Goal: Find specific page/section: Find specific page/section

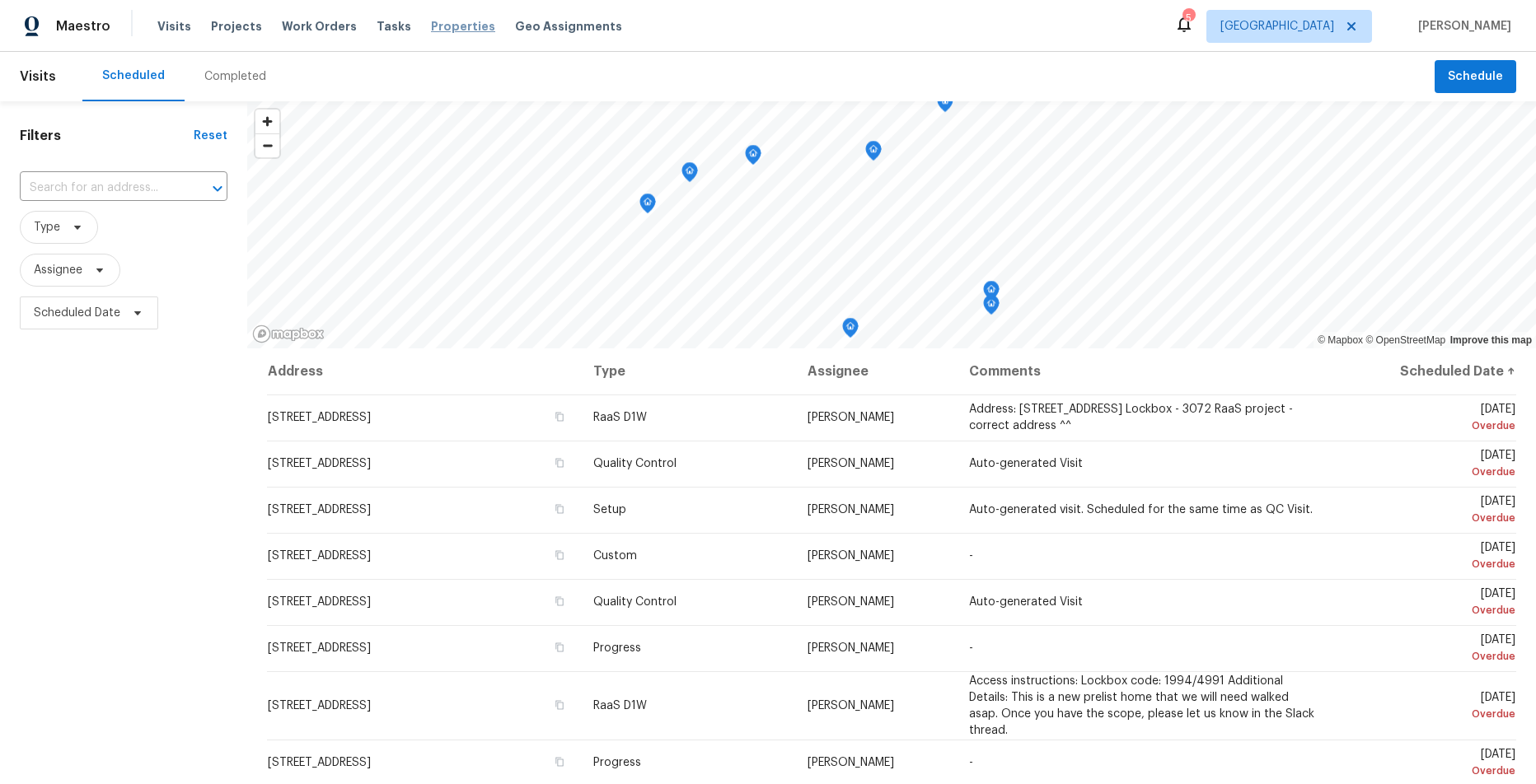
click at [443, 27] on span "Properties" at bounding box center [462, 27] width 64 height 17
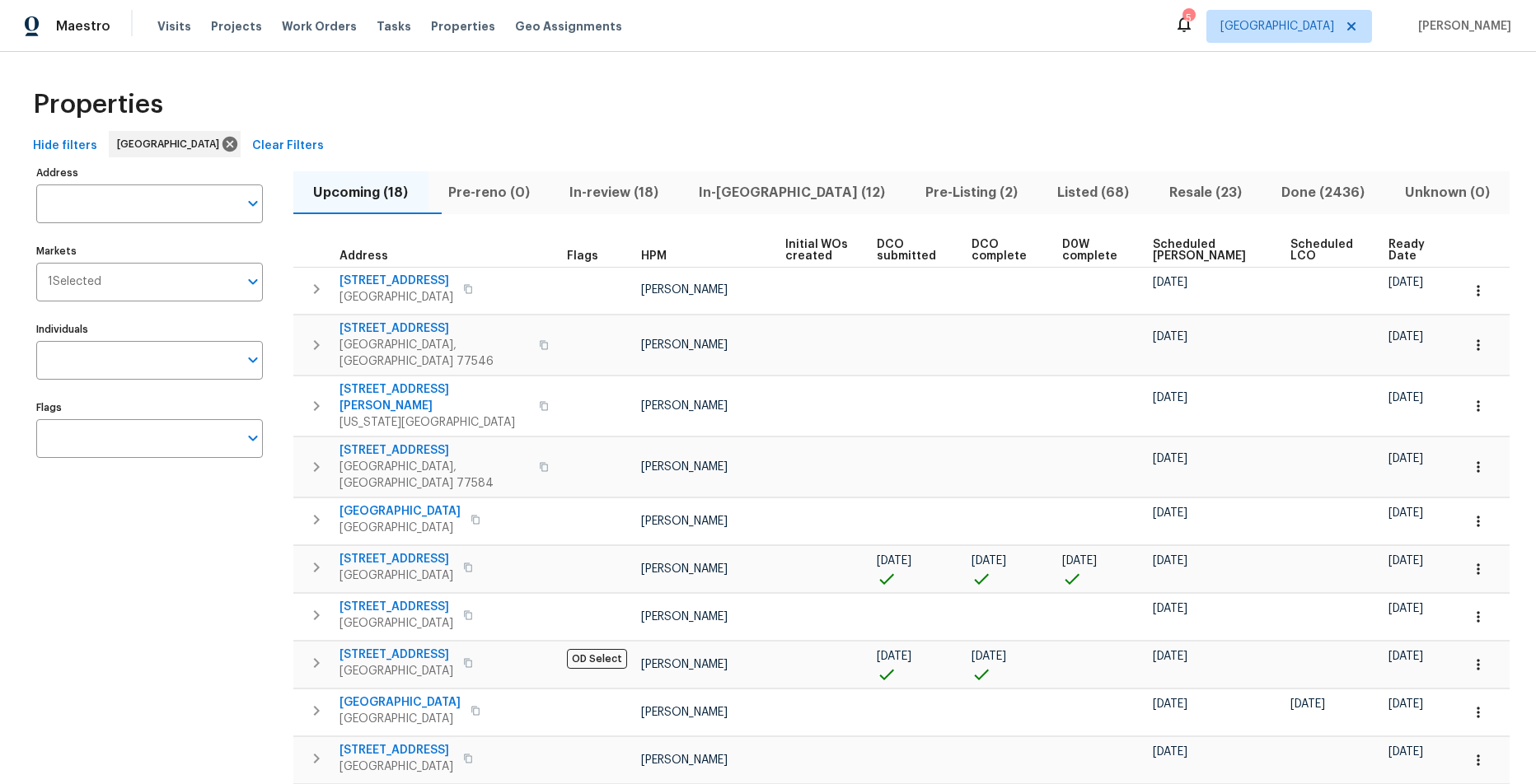
click at [773, 196] on span "In-reno (12)" at bounding box center [792, 193] width 207 height 23
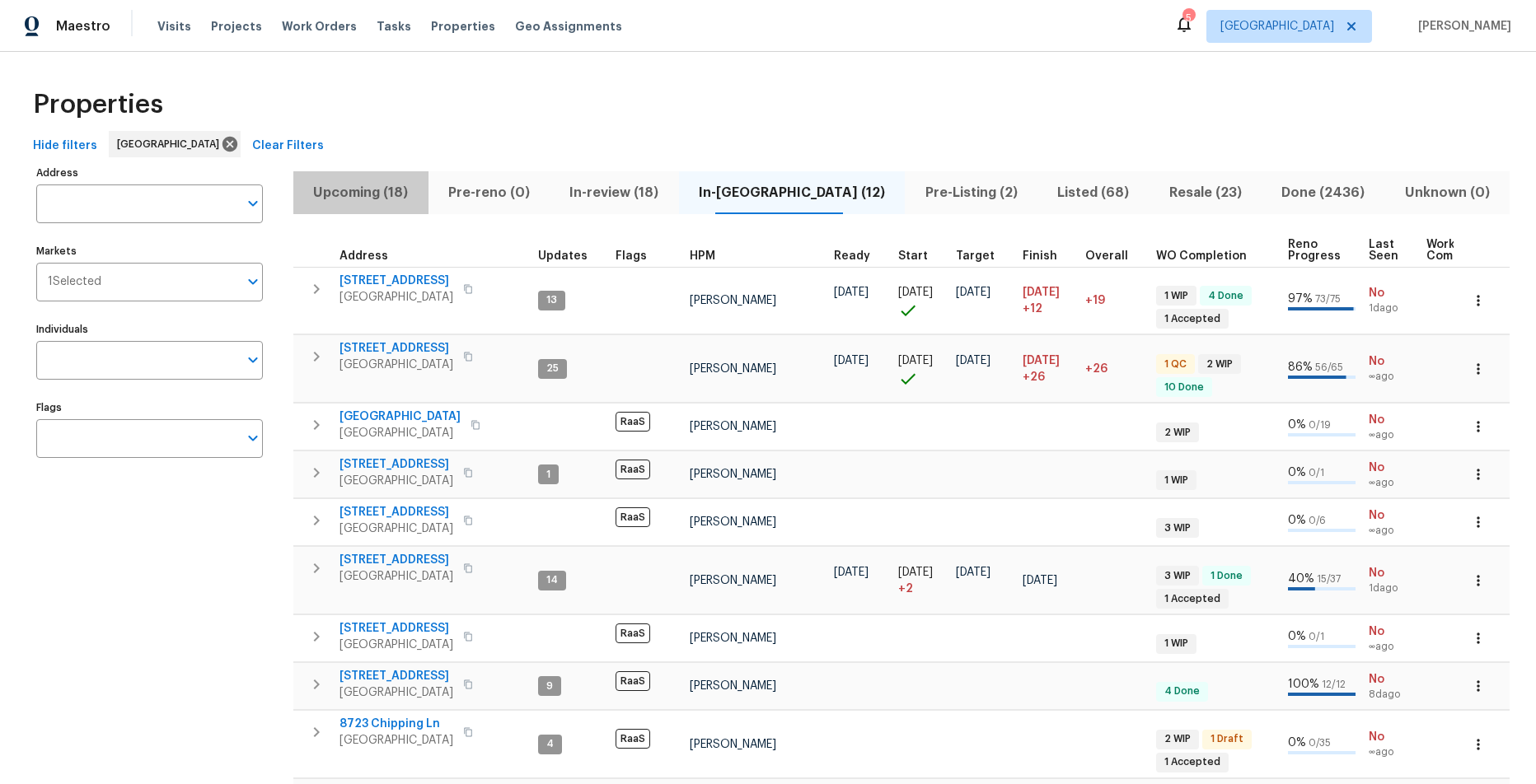
click at [391, 190] on span "Upcoming (18)" at bounding box center [361, 193] width 115 height 23
